Goal: Check status: Check status

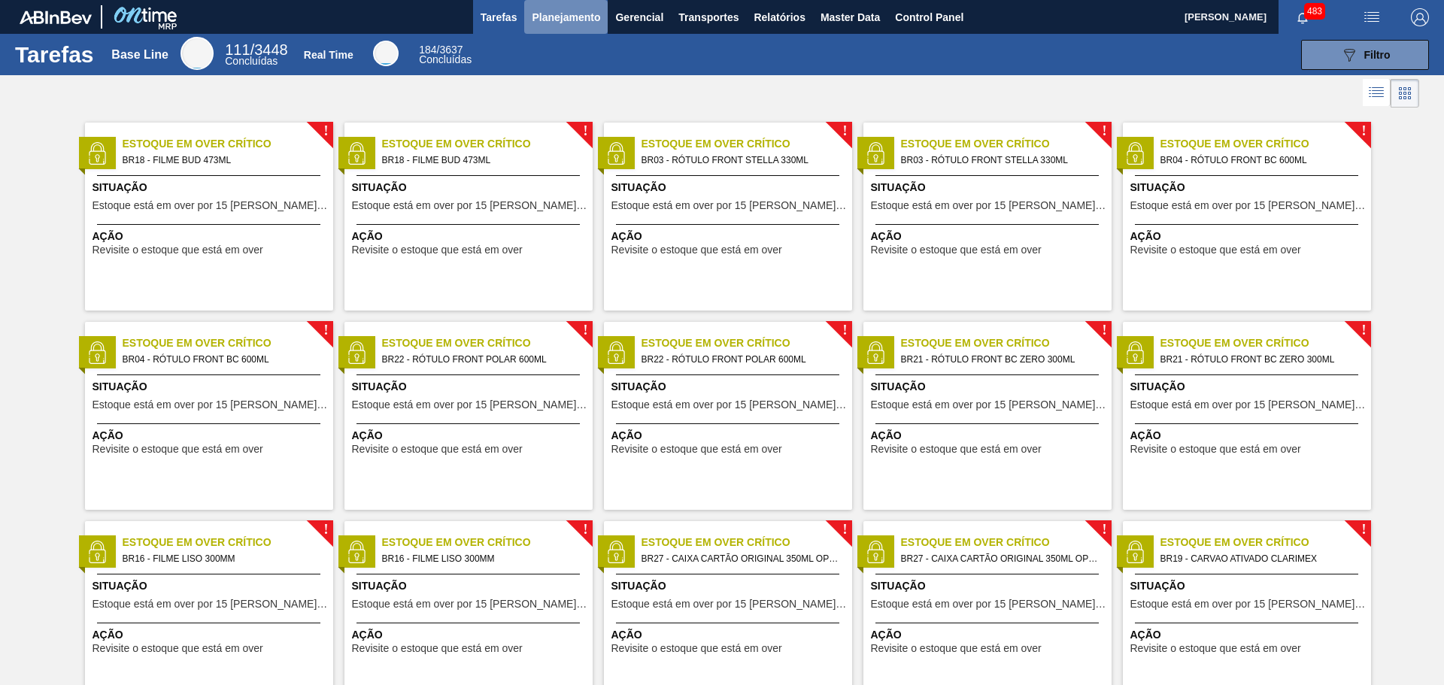
click at [578, 20] on span "Planejamento" at bounding box center [566, 17] width 68 height 18
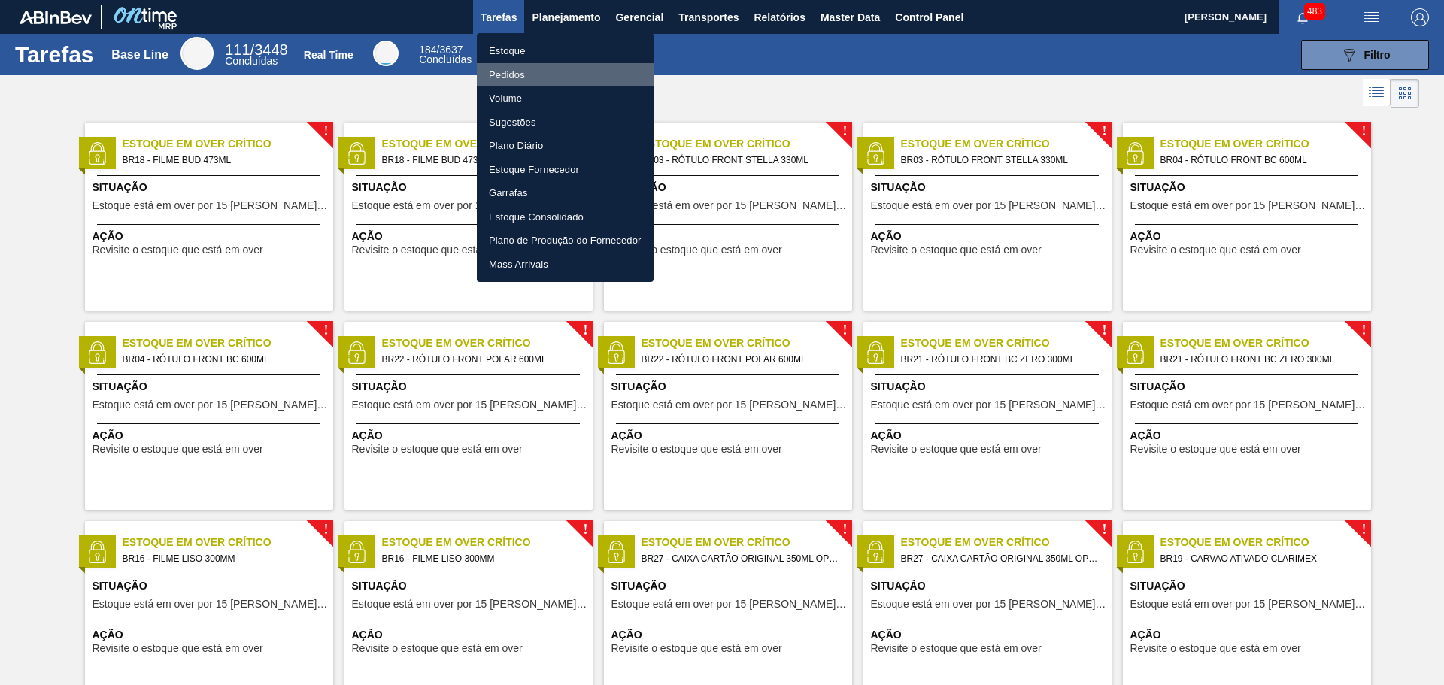
click at [517, 72] on li "Pedidos" at bounding box center [565, 75] width 177 height 24
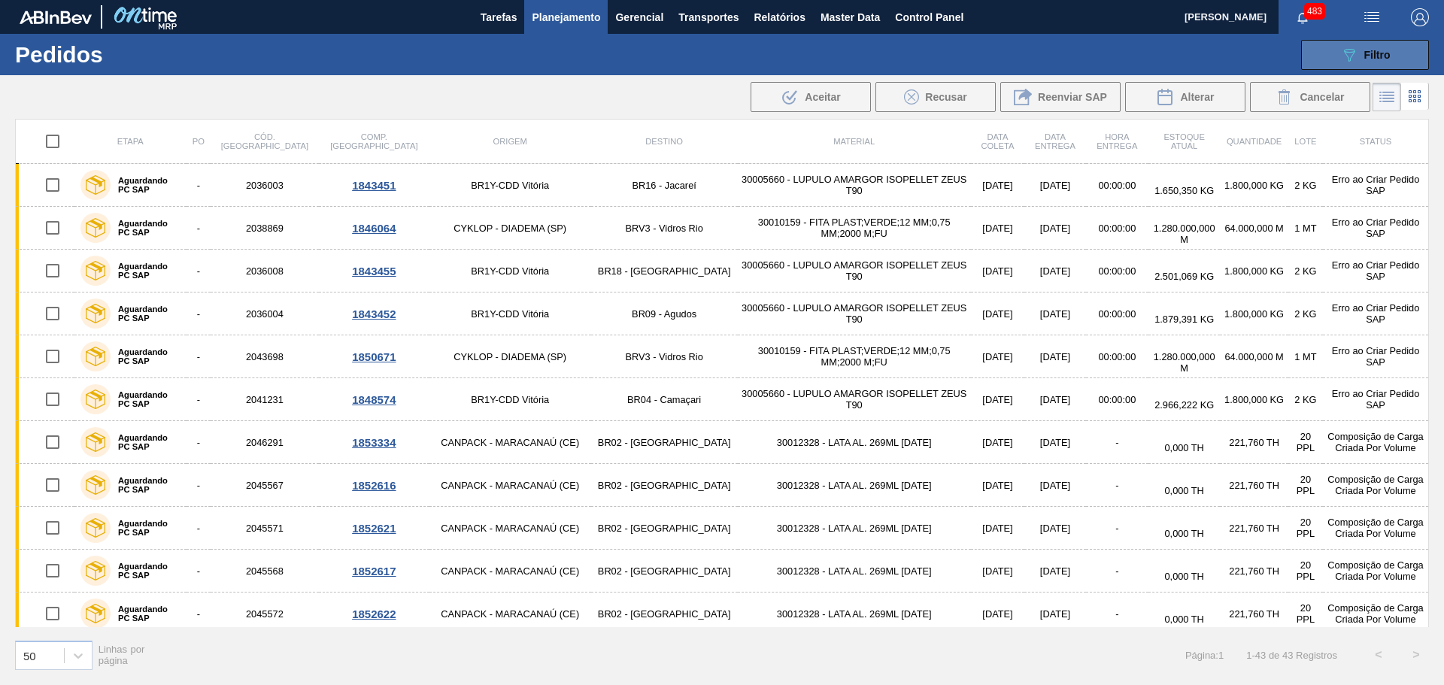
click at [1361, 54] on div "089F7B8B-B2A5-4AFE-B5C0-19BA573D28AC Filtro" at bounding box center [1365, 55] width 50 height 18
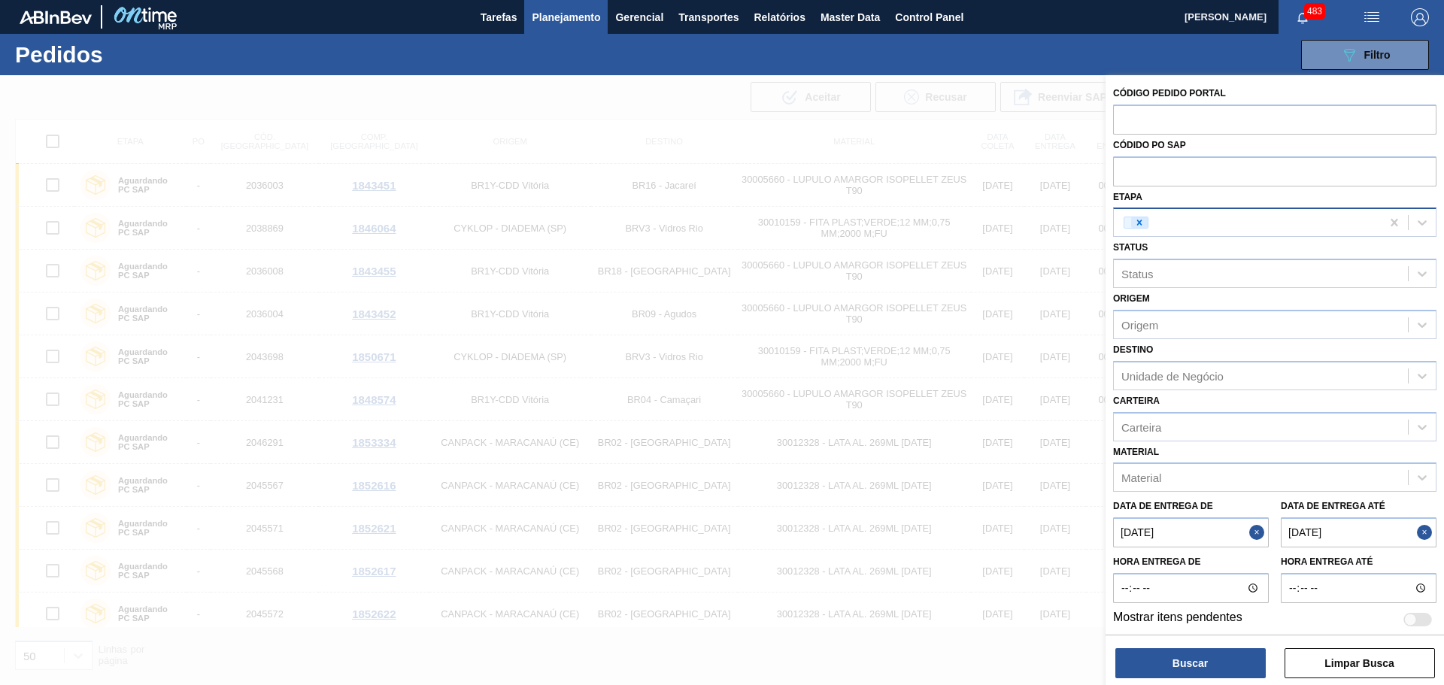
click at [1136, 226] on icon at bounding box center [1139, 222] width 11 height 11
click at [1168, 168] on input "text" at bounding box center [1274, 170] width 323 height 29
paste input "5800373395"
type input "5800373395"
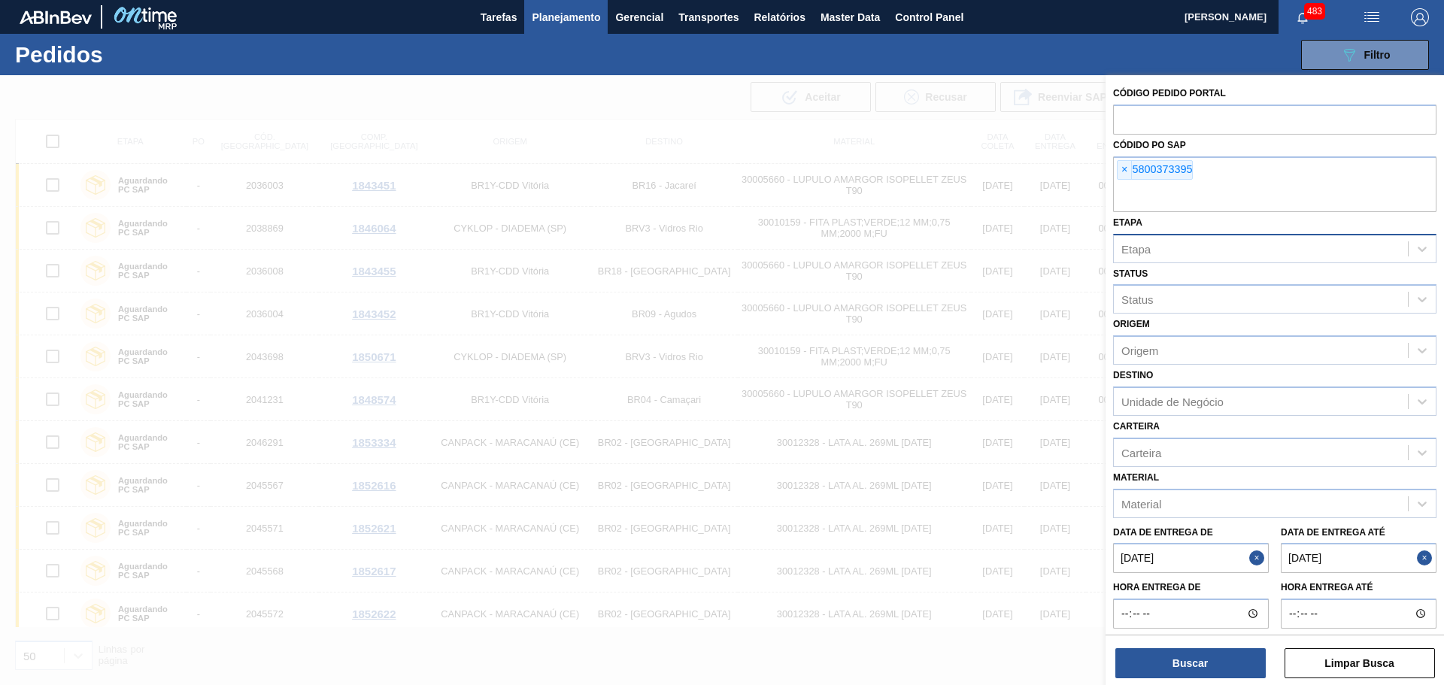
paste input "5800373396"
type input "5800373396"
click at [1260, 563] on button "Close" at bounding box center [1259, 558] width 20 height 30
click at [1422, 556] on button "Close" at bounding box center [1427, 558] width 20 height 30
click at [1232, 667] on button "Buscar" at bounding box center [1190, 663] width 150 height 30
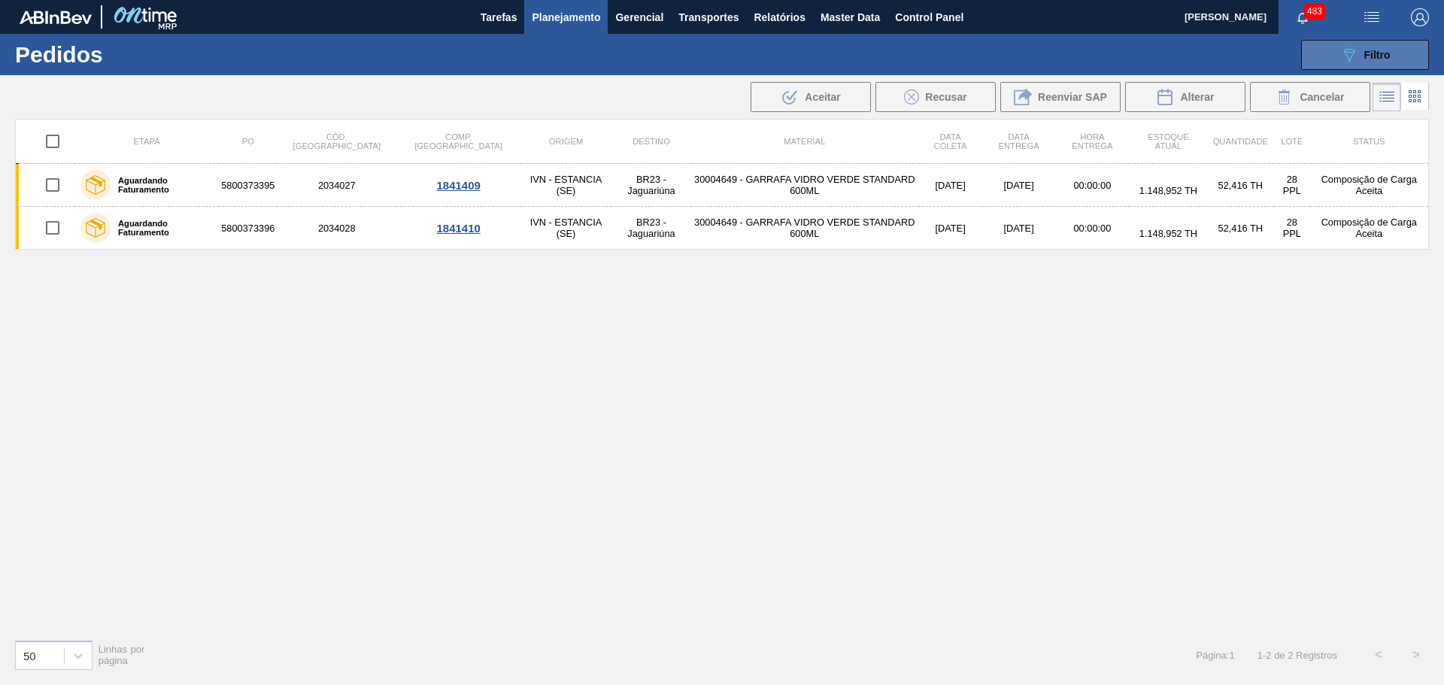
click at [1365, 50] on span "Filtro" at bounding box center [1377, 55] width 26 height 12
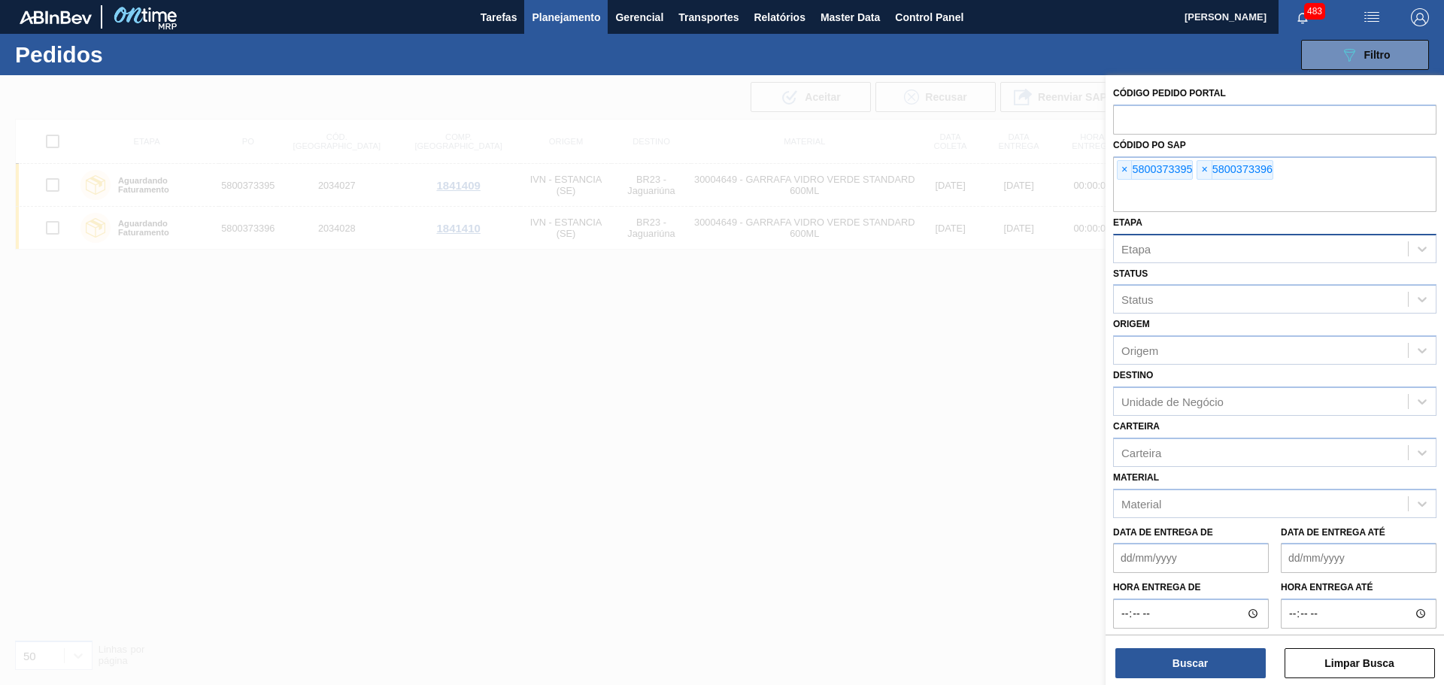
click at [831, 477] on div at bounding box center [722, 417] width 1444 height 685
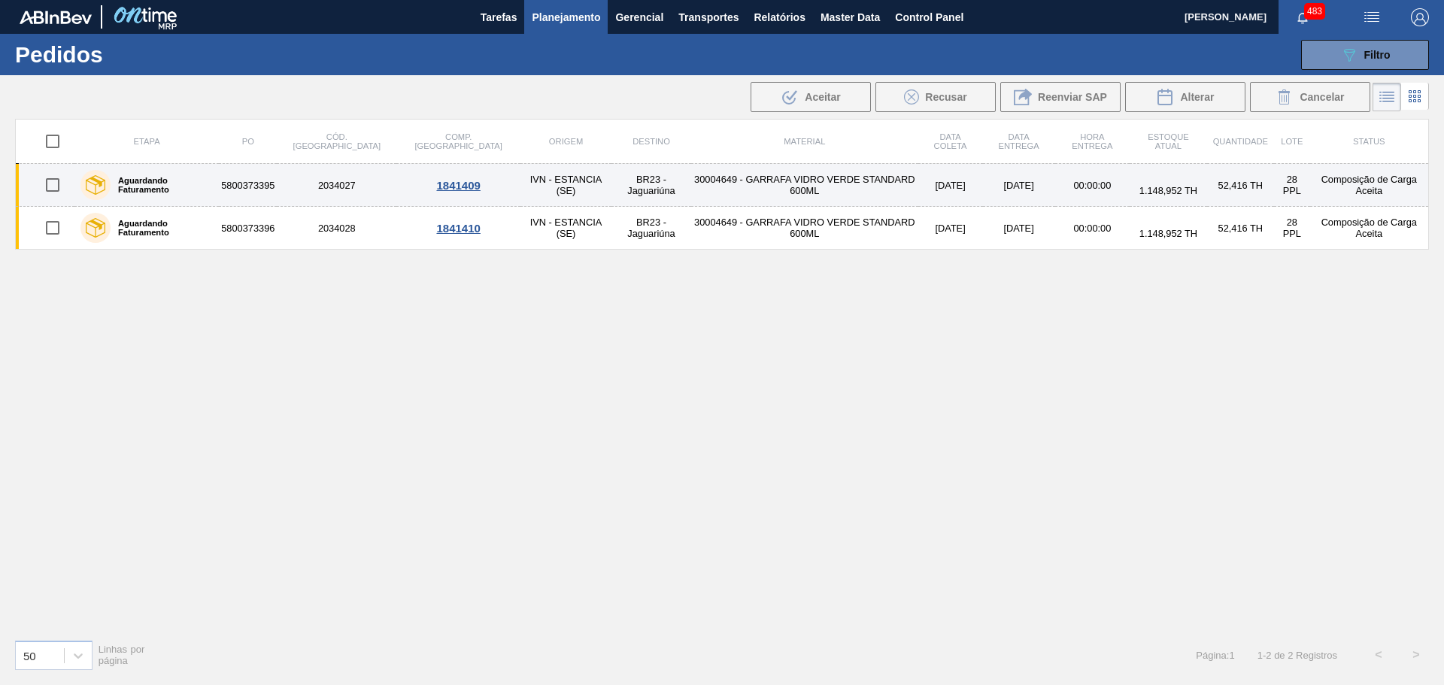
click at [180, 183] on label "Aguardando Faturamento" at bounding box center [162, 185] width 102 height 18
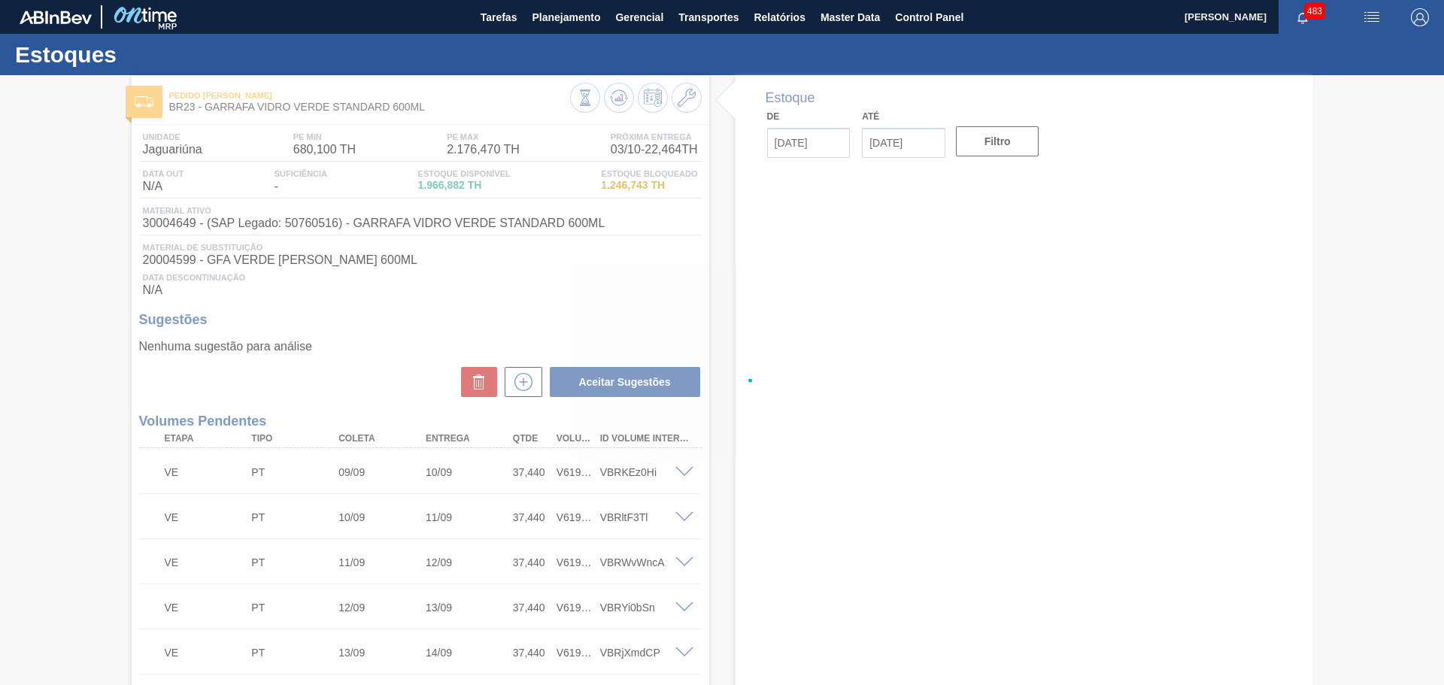
type input "[DATE]"
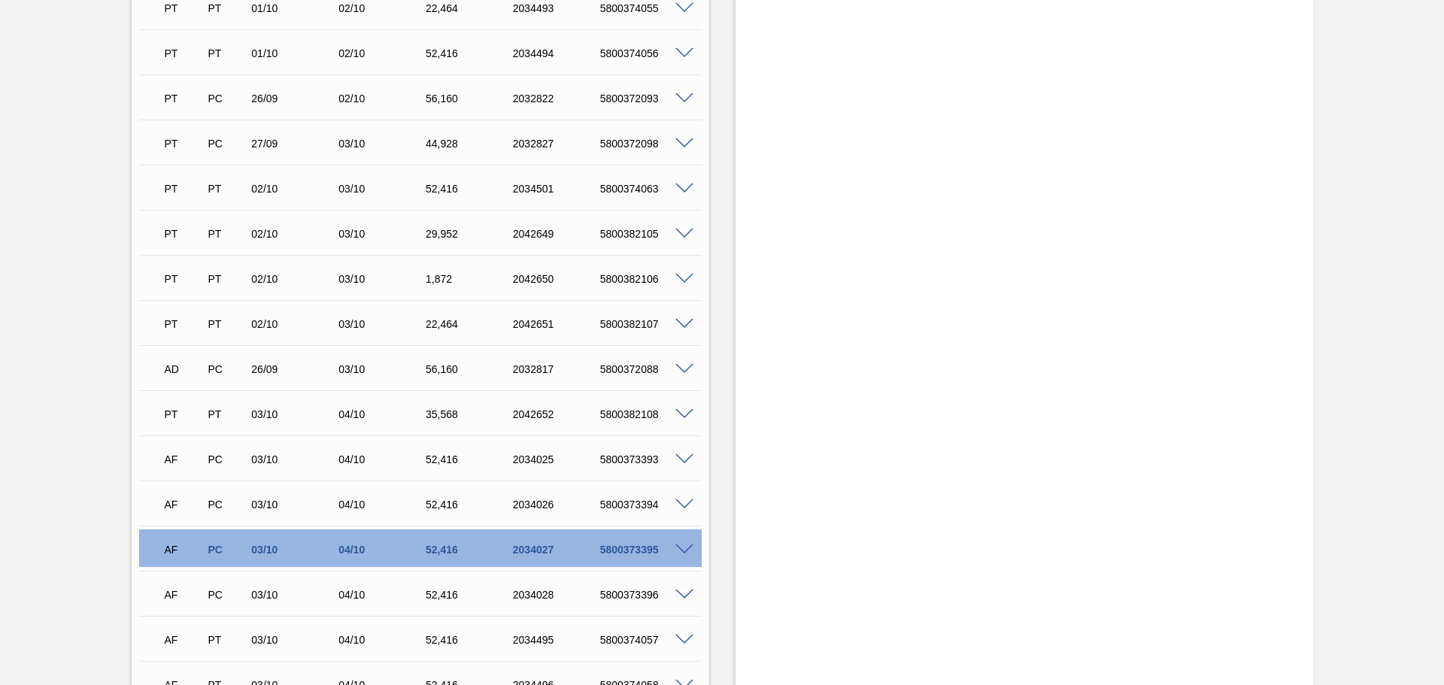
scroll to position [1730, 0]
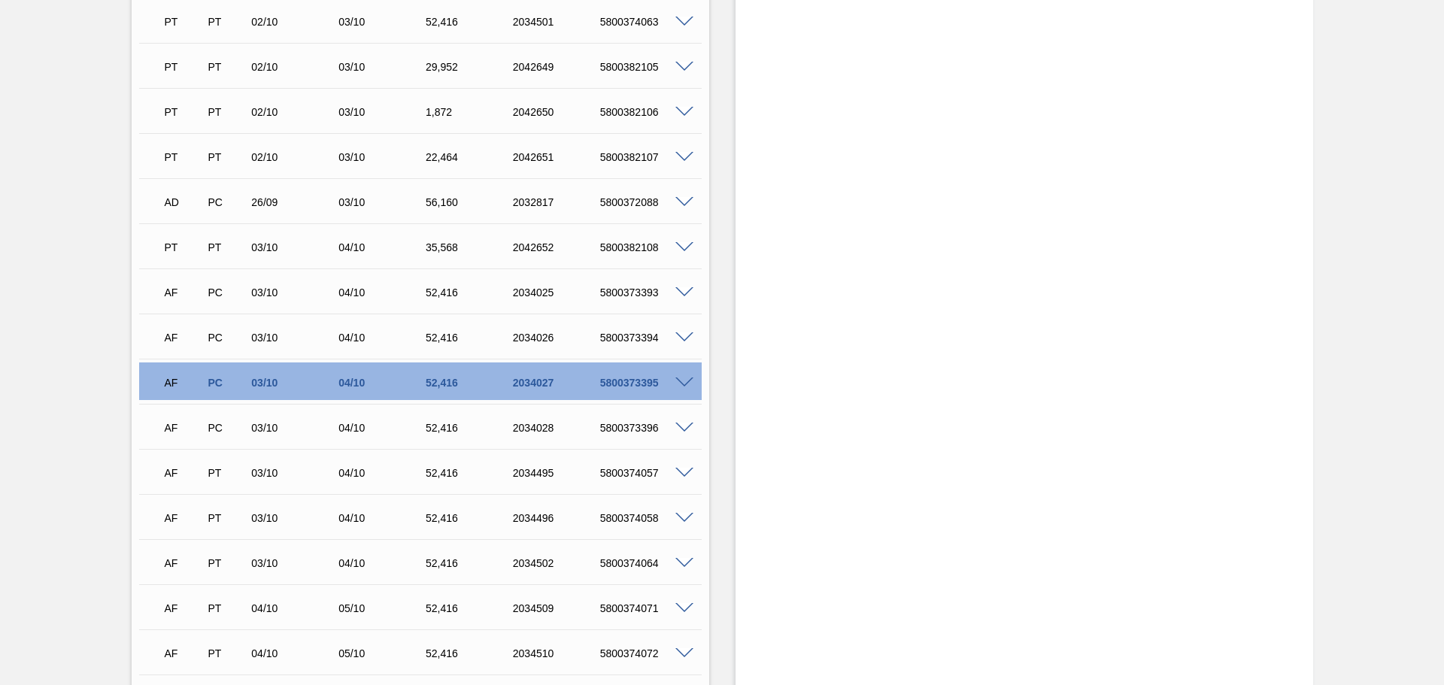
click at [684, 389] on div "AF PC 03/10 04/10 52,[PHONE_NUMBER] 5800373395" at bounding box center [420, 381] width 562 height 38
click at [683, 382] on span at bounding box center [684, 382] width 18 height 11
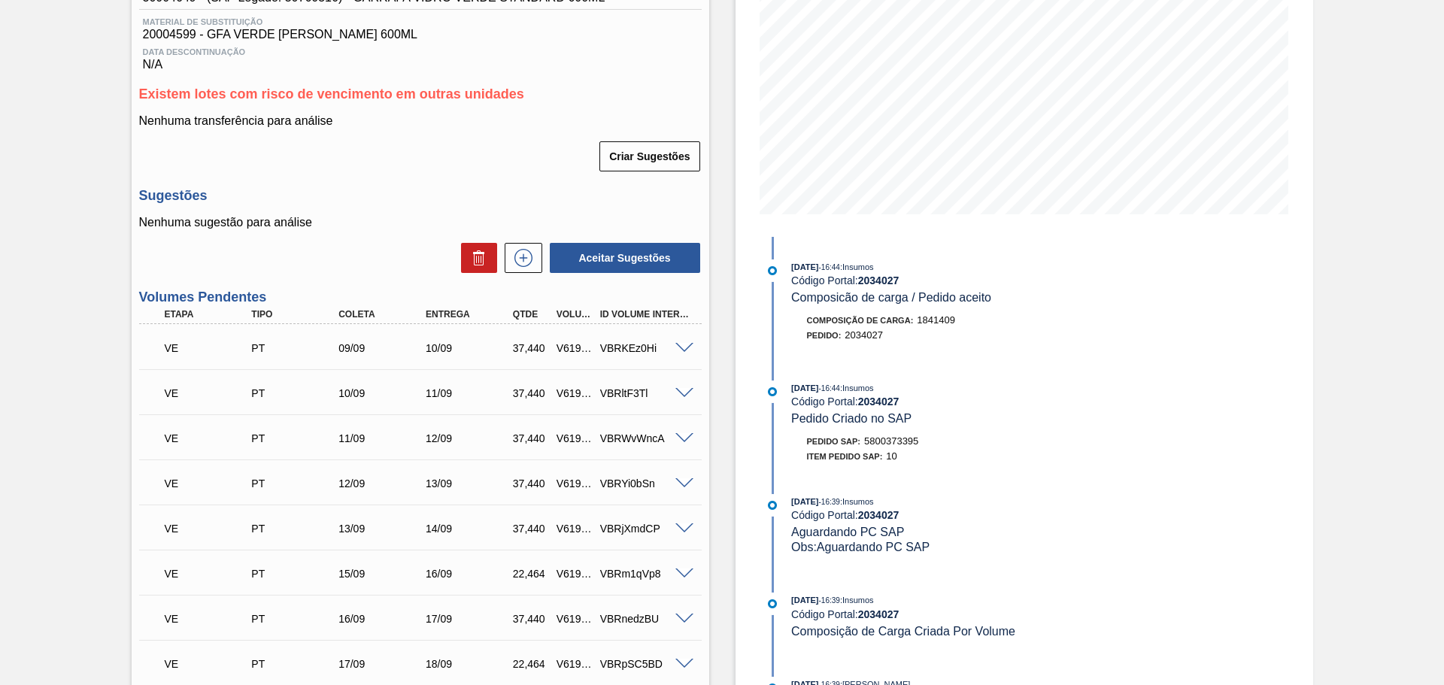
scroll to position [0, 0]
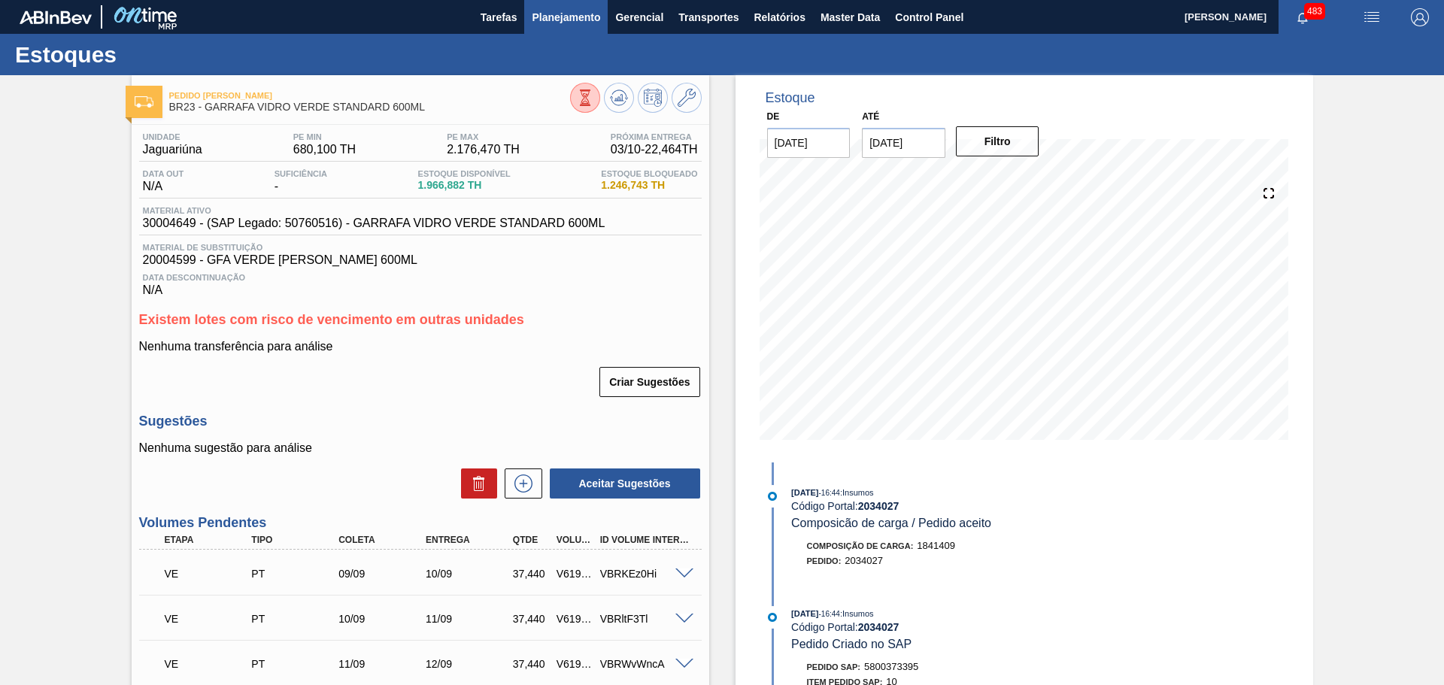
click at [573, 11] on span "Planejamento" at bounding box center [566, 17] width 68 height 18
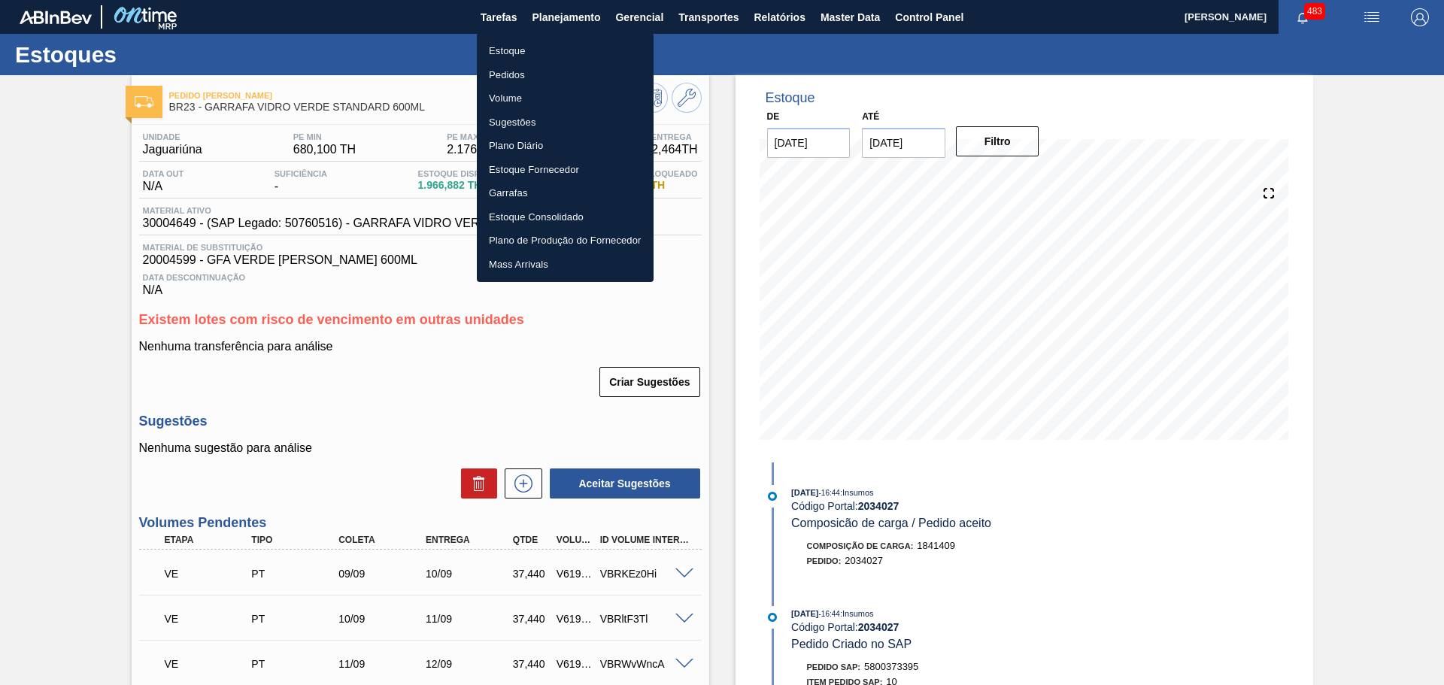
click at [507, 74] on li "Pedidos" at bounding box center [565, 75] width 177 height 24
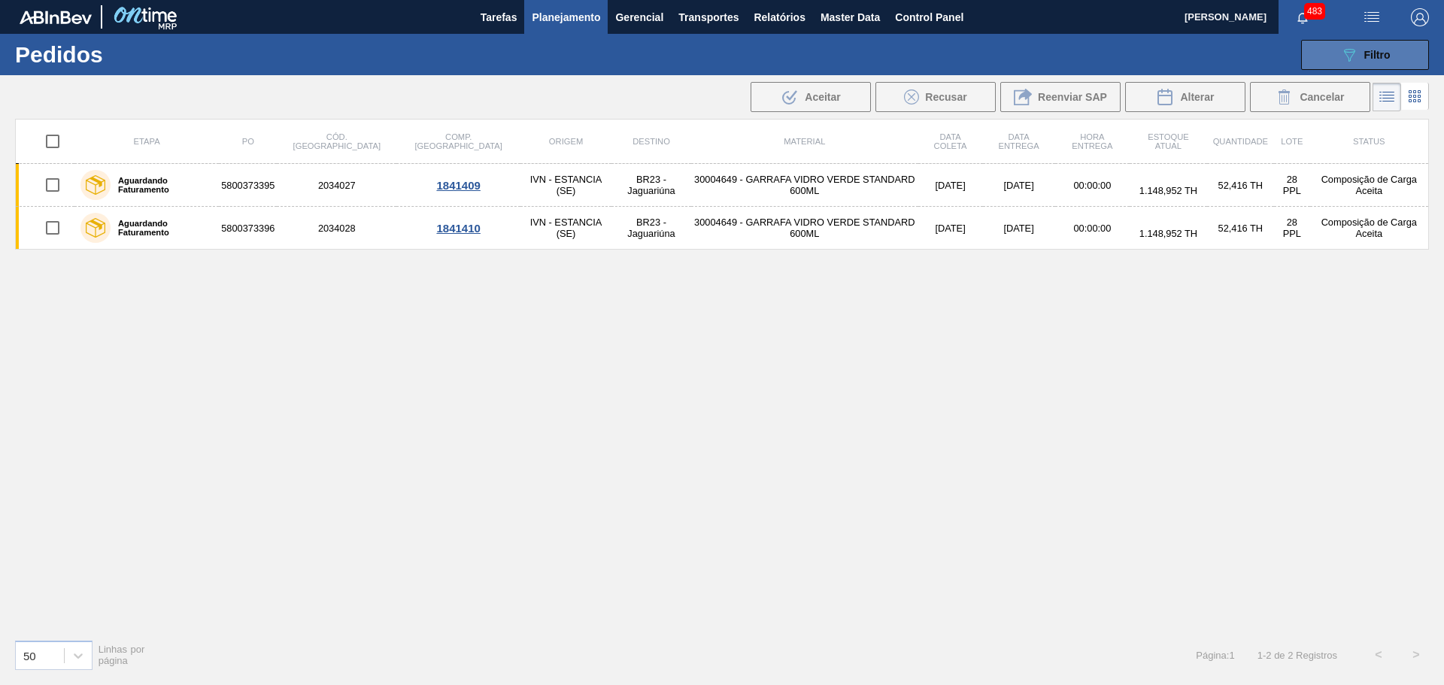
click at [1356, 49] on icon "089F7B8B-B2A5-4AFE-B5C0-19BA573D28AC" at bounding box center [1349, 55] width 18 height 18
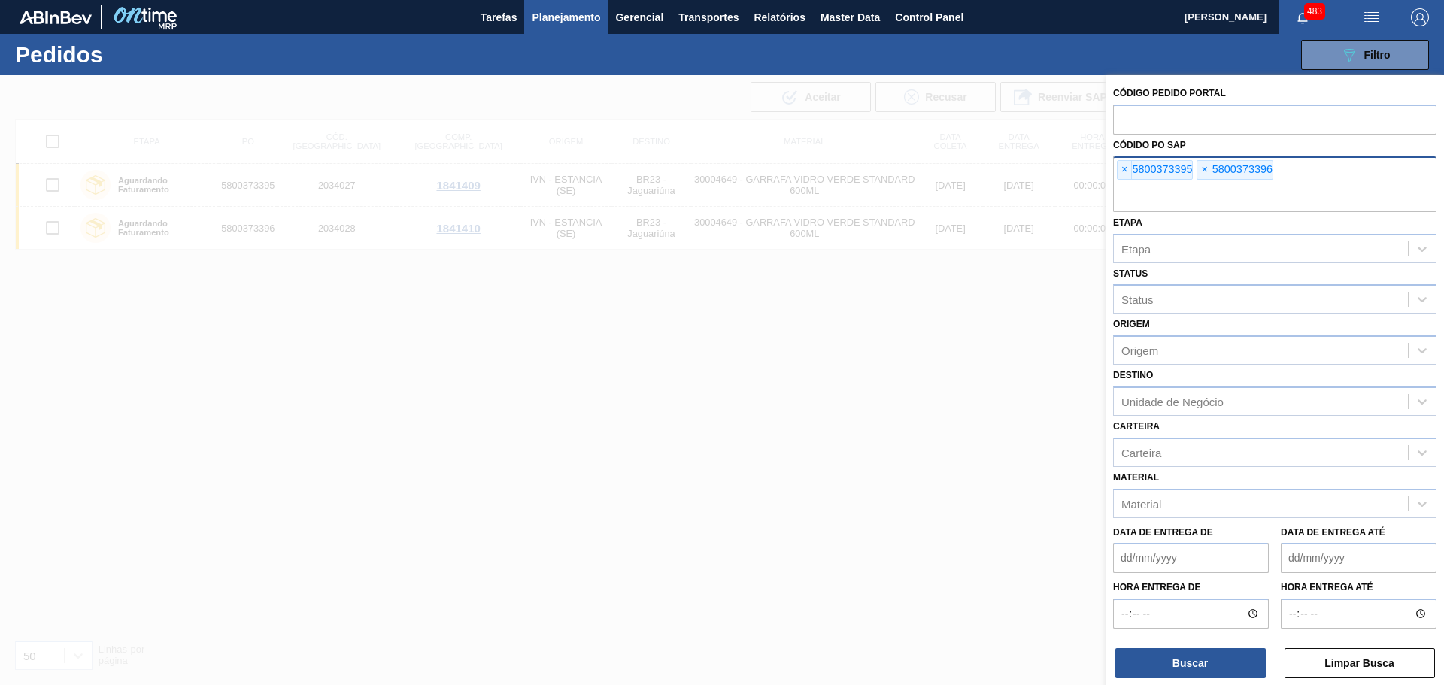
drag, startPoint x: 1207, startPoint y: 173, endPoint x: 1192, endPoint y: 174, distance: 15.1
click at [1206, 172] on span "×" at bounding box center [1204, 170] width 14 height 18
click at [1123, 172] on span "×" at bounding box center [1124, 170] width 14 height 18
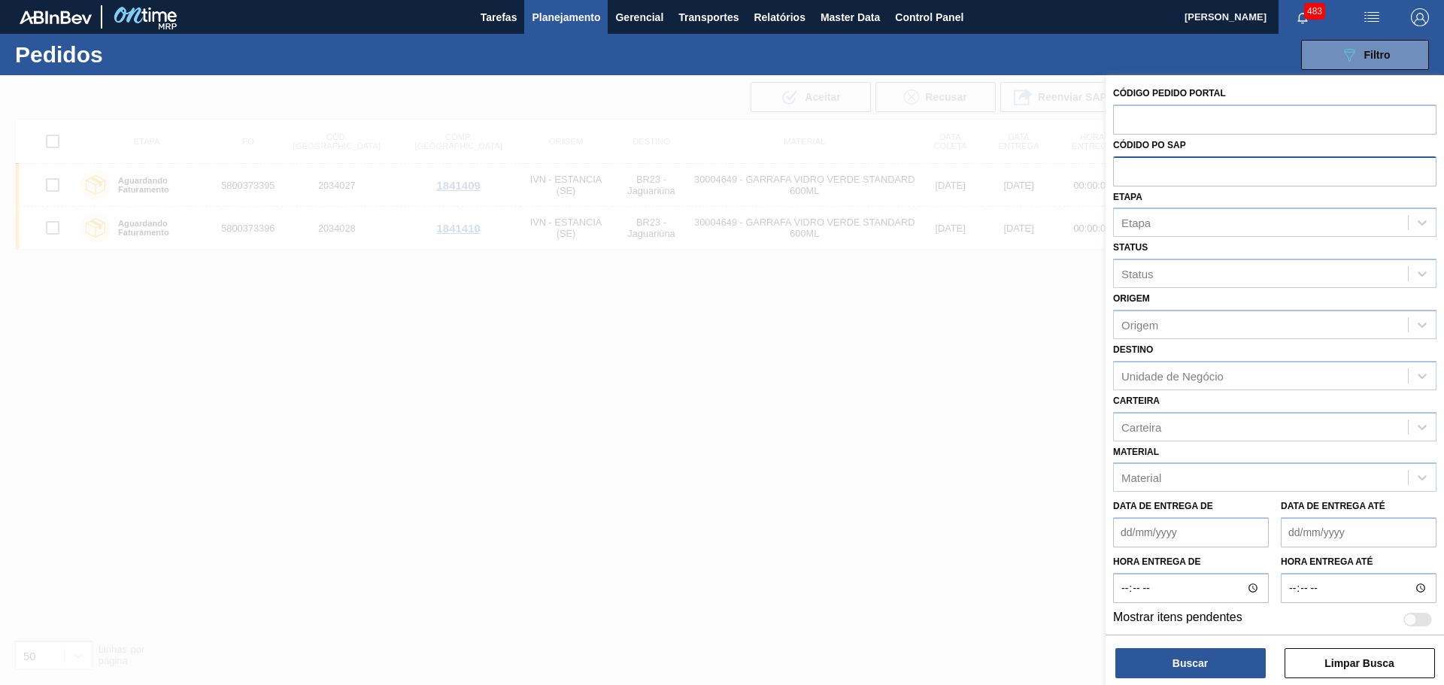
paste input "text"
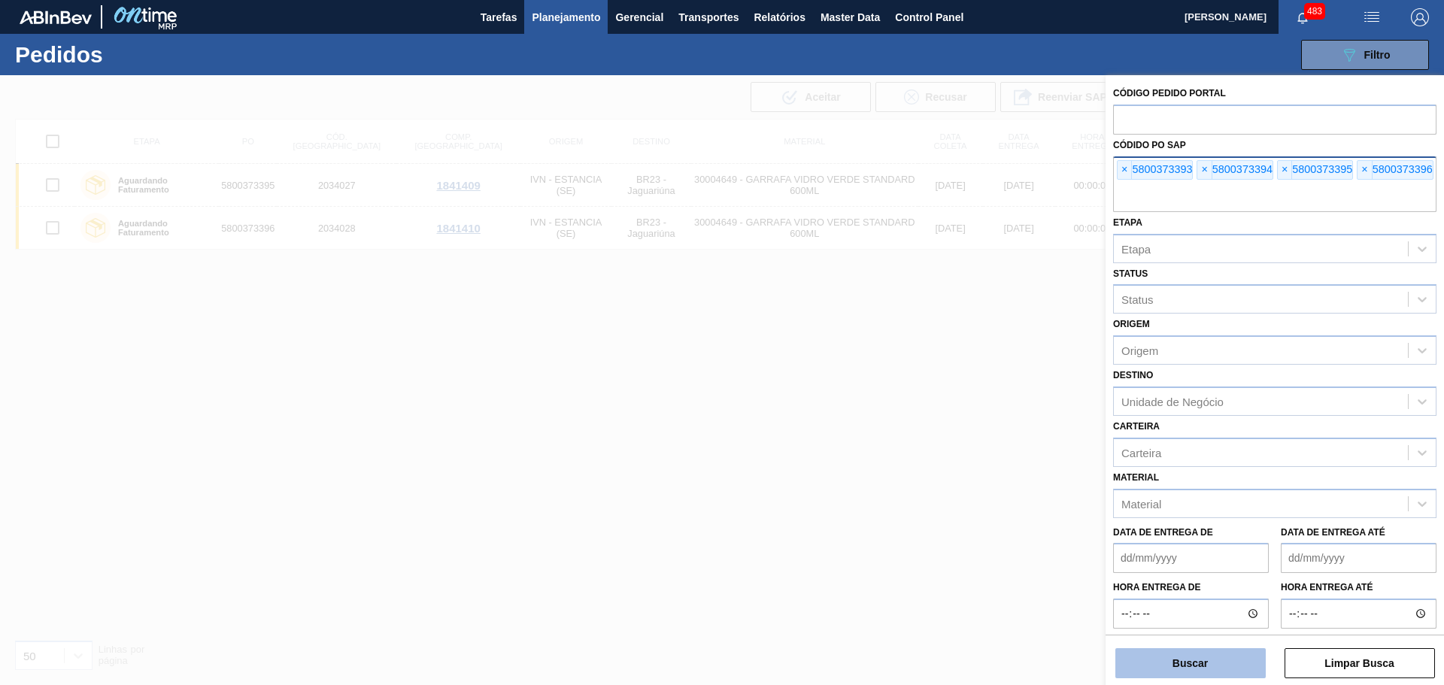
click at [1201, 655] on button "Buscar" at bounding box center [1190, 663] width 150 height 30
